Goal: Task Accomplishment & Management: Use online tool/utility

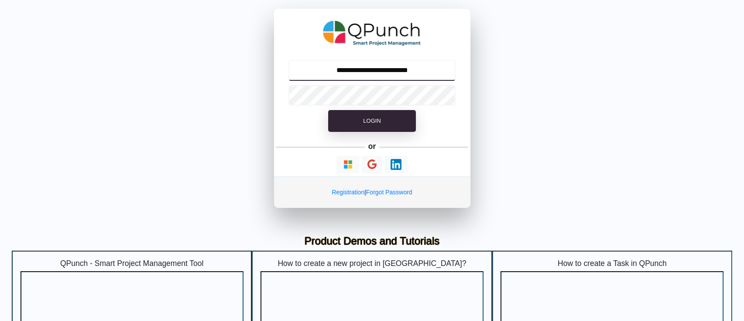
click at [347, 78] on input "**********" at bounding box center [371, 70] width 167 height 21
type input "**********"
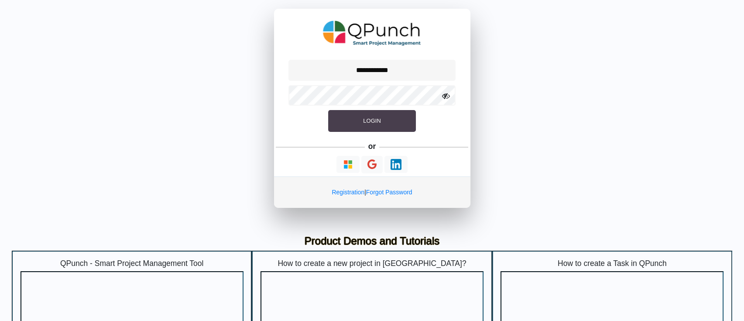
click at [374, 128] on button "Login" at bounding box center [371, 121] width 87 height 22
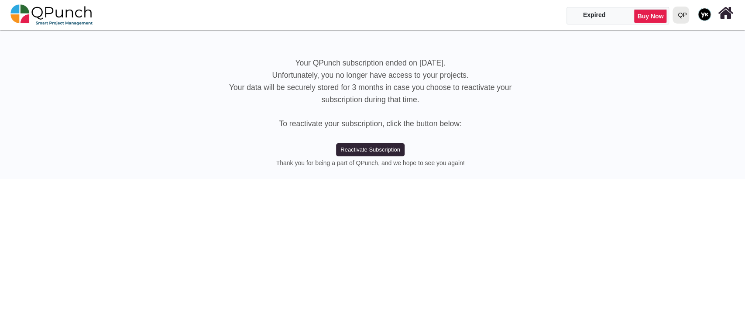
click at [678, 14] on div "QP" at bounding box center [682, 14] width 9 height 15
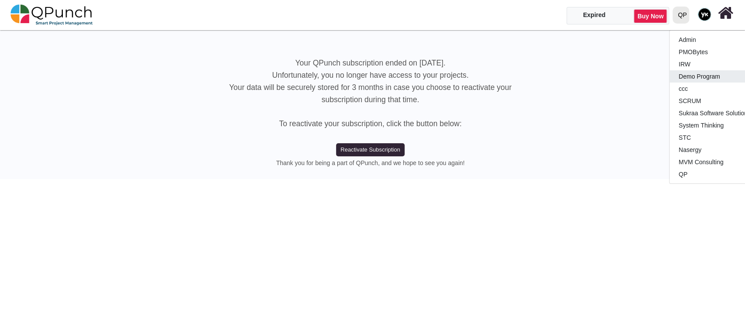
click at [687, 76] on link "Demo Program" at bounding box center [720, 76] width 103 height 12
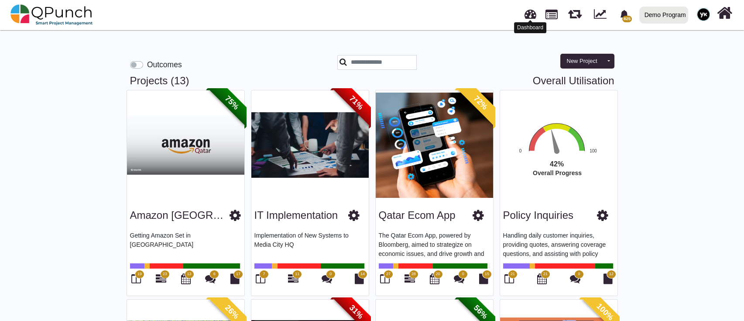
click at [528, 13] on link at bounding box center [530, 13] width 12 height 14
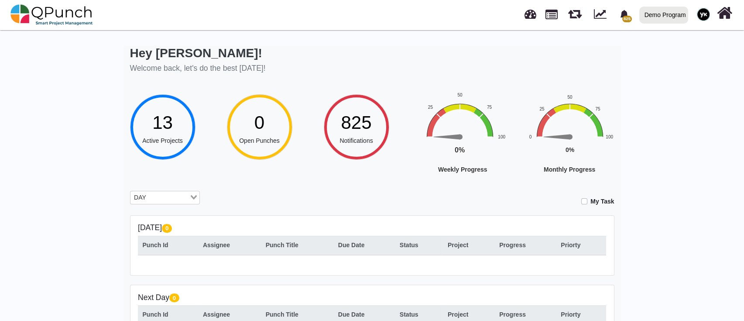
click at [181, 197] on input "Search for option" at bounding box center [168, 198] width 39 height 10
click at [182, 244] on li "All" at bounding box center [165, 245] width 70 height 11
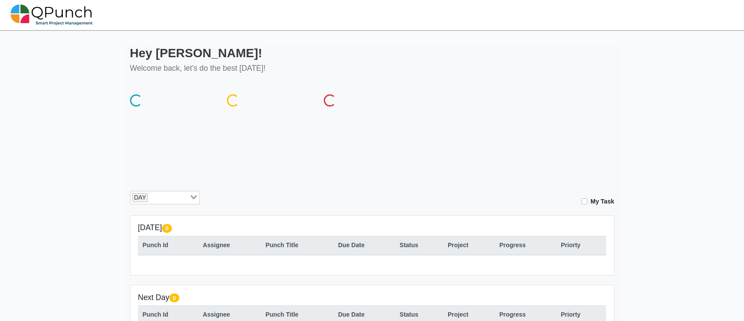
scroll to position [58, 0]
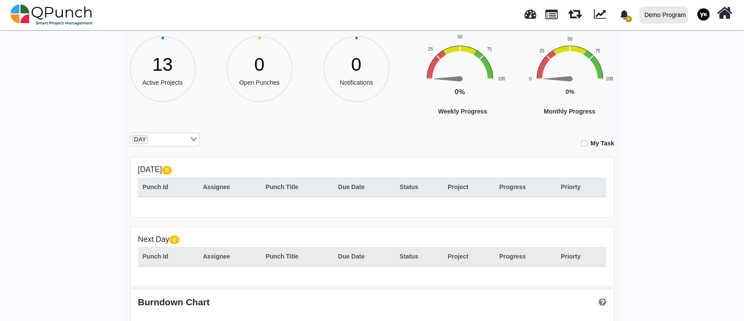
click at [182, 88] on circle at bounding box center [163, 69] width 62 height 62
click at [193, 83] on icon at bounding box center [162, 68] width 65 height 65
click at [192, 86] on icon at bounding box center [162, 68] width 65 height 65
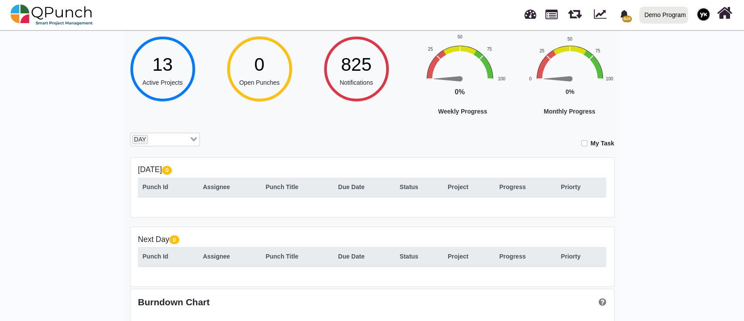
scroll to position [110, 0]
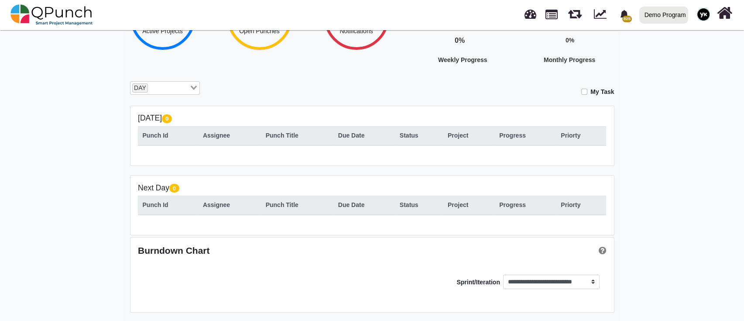
click at [191, 87] on icon "Search for option" at bounding box center [194, 88] width 6 height 4
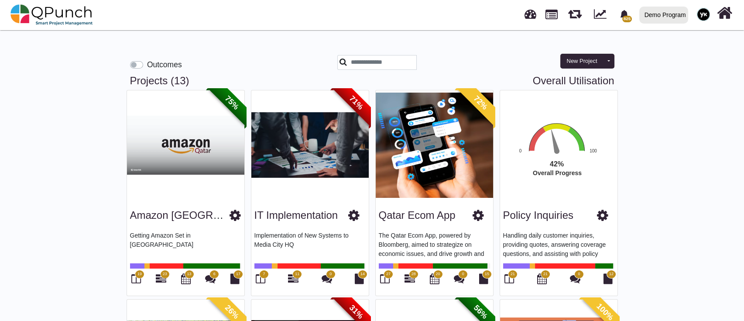
click at [524, 18] on div at bounding box center [531, 14] width 21 height 29
click at [531, 14] on link at bounding box center [530, 13] width 12 height 14
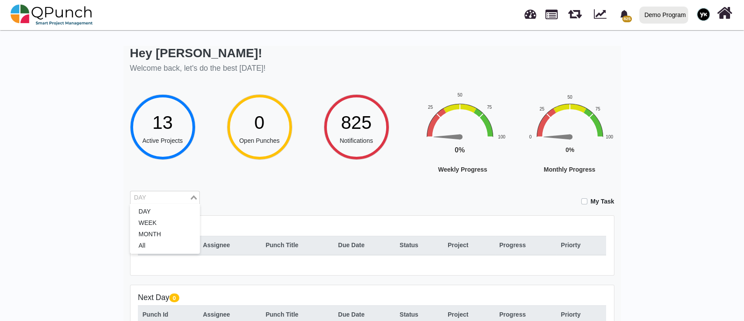
click at [192, 197] on icon "Search for option" at bounding box center [194, 197] width 6 height 4
click at [188, 242] on li "All" at bounding box center [165, 245] width 70 height 11
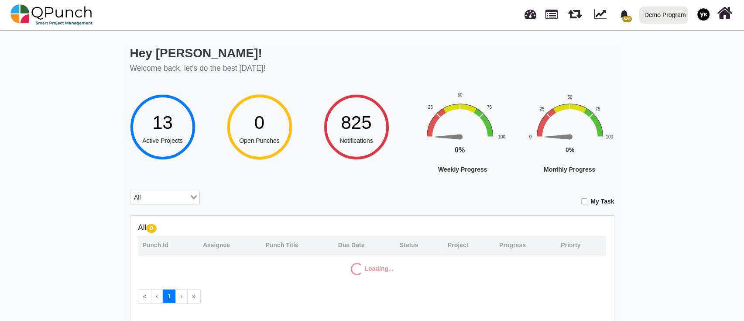
click at [182, 248] on div "Punch Id" at bounding box center [168, 244] width 51 height 9
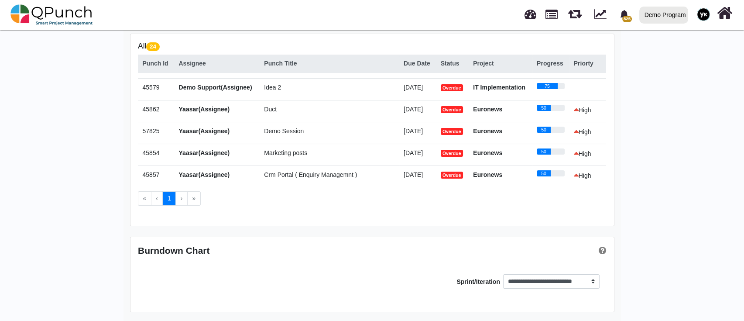
scroll to position [98, 0]
